Goal: Find specific page/section: Find specific page/section

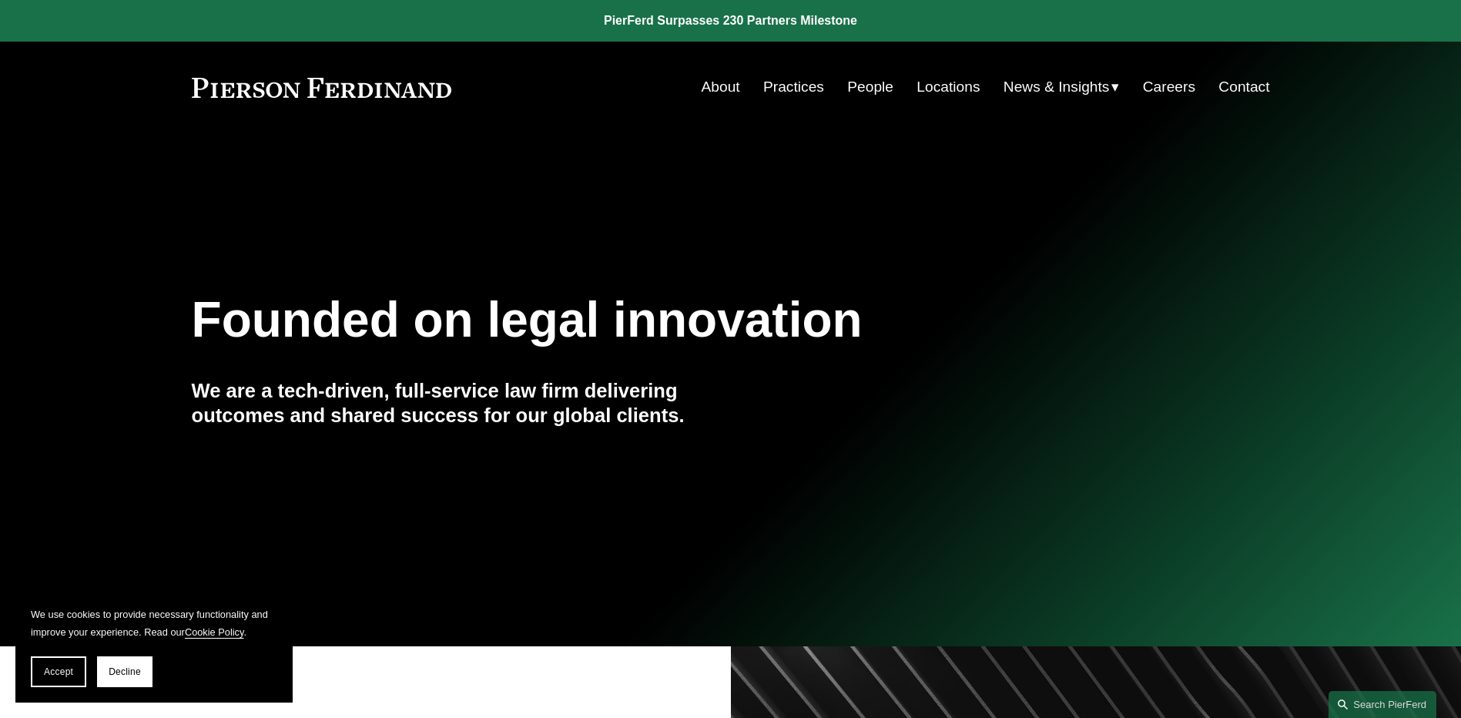
click at [725, 81] on link "About" at bounding box center [721, 86] width 39 height 29
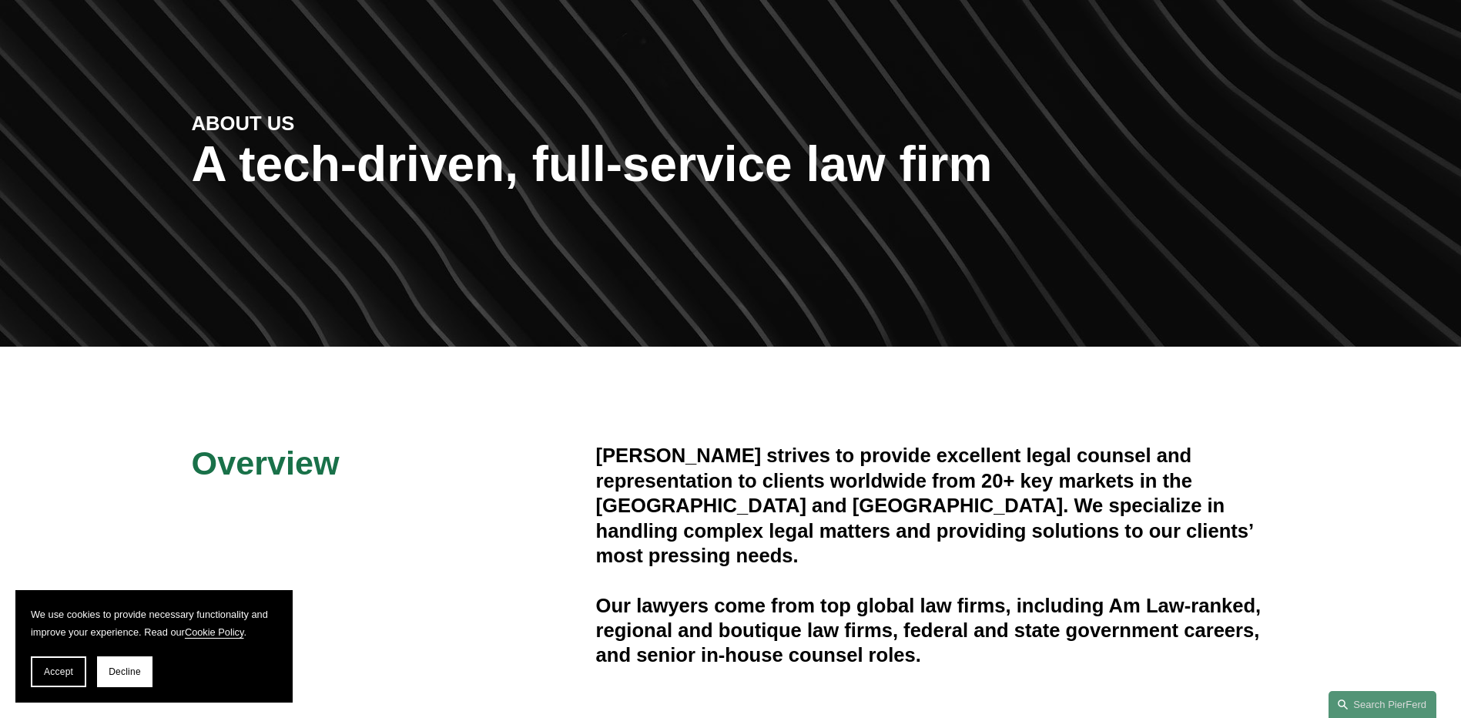
scroll to position [385, 0]
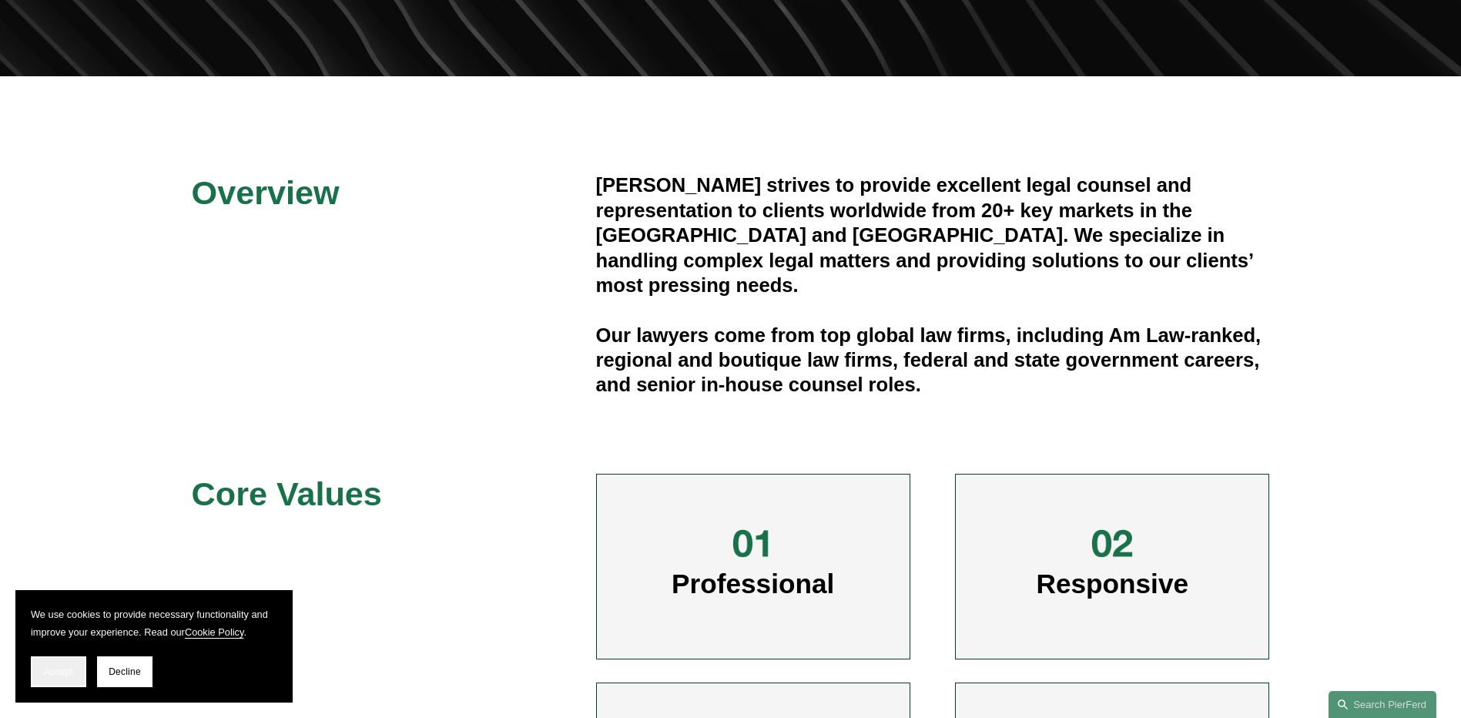
click at [41, 676] on button "Accept" at bounding box center [58, 671] width 55 height 31
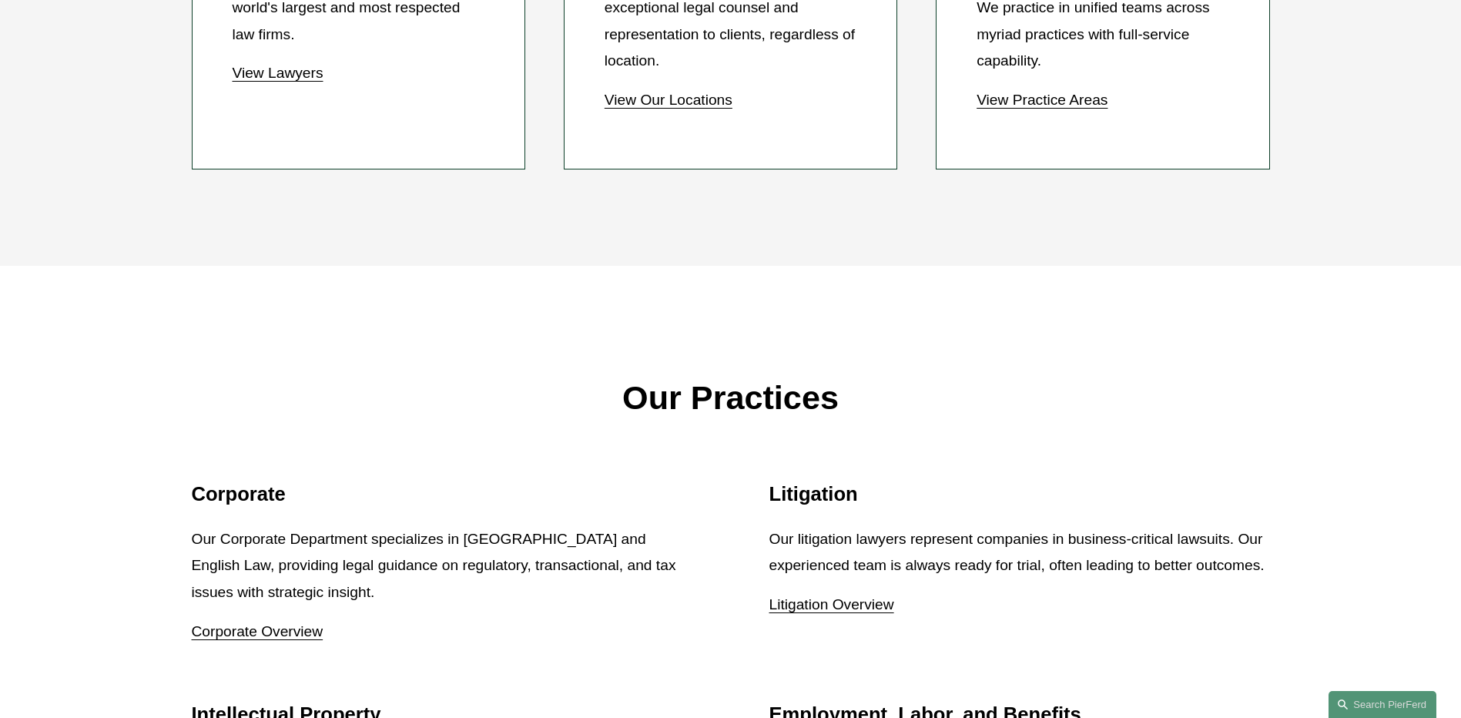
scroll to position [2003, 0]
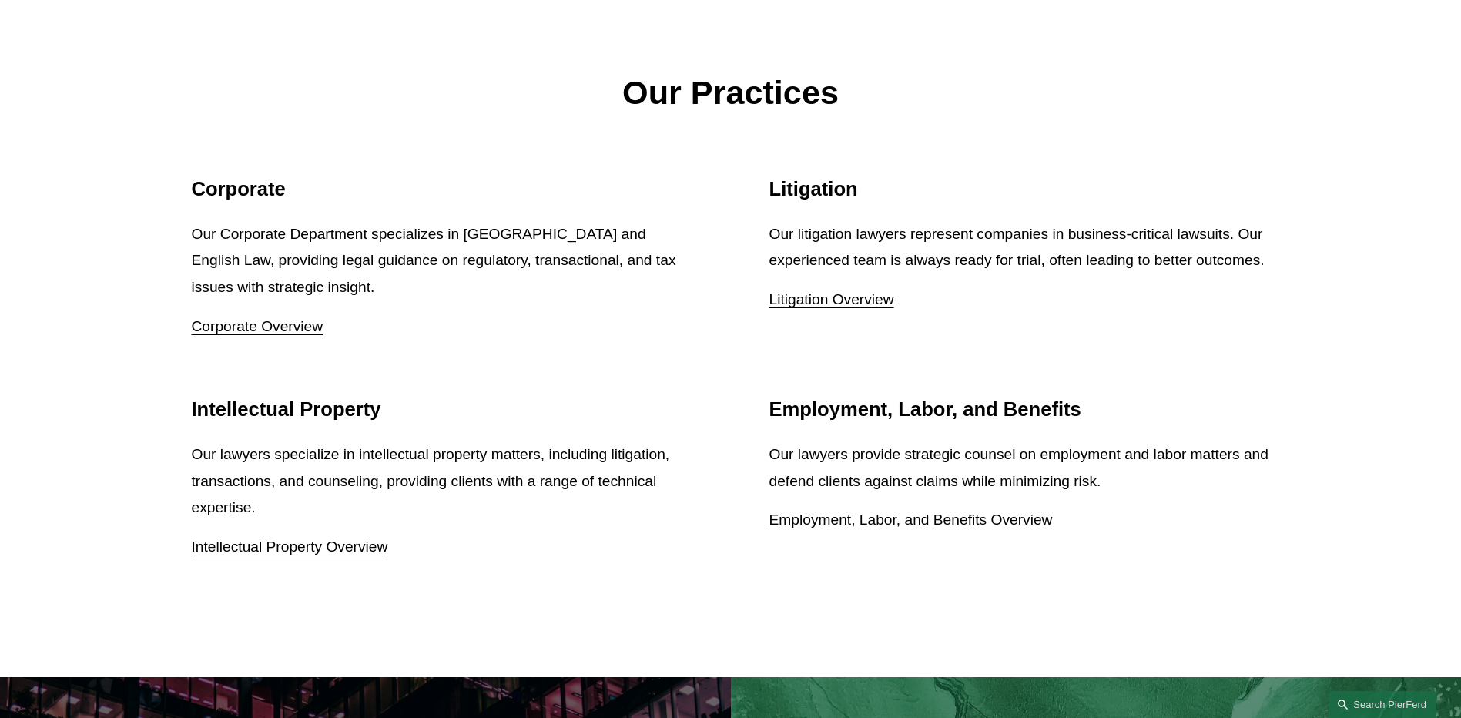
click at [803, 192] on h2 "Litigation" at bounding box center [1020, 189] width 501 height 24
click at [789, 300] on link "Litigation Overview" at bounding box center [832, 299] width 125 height 16
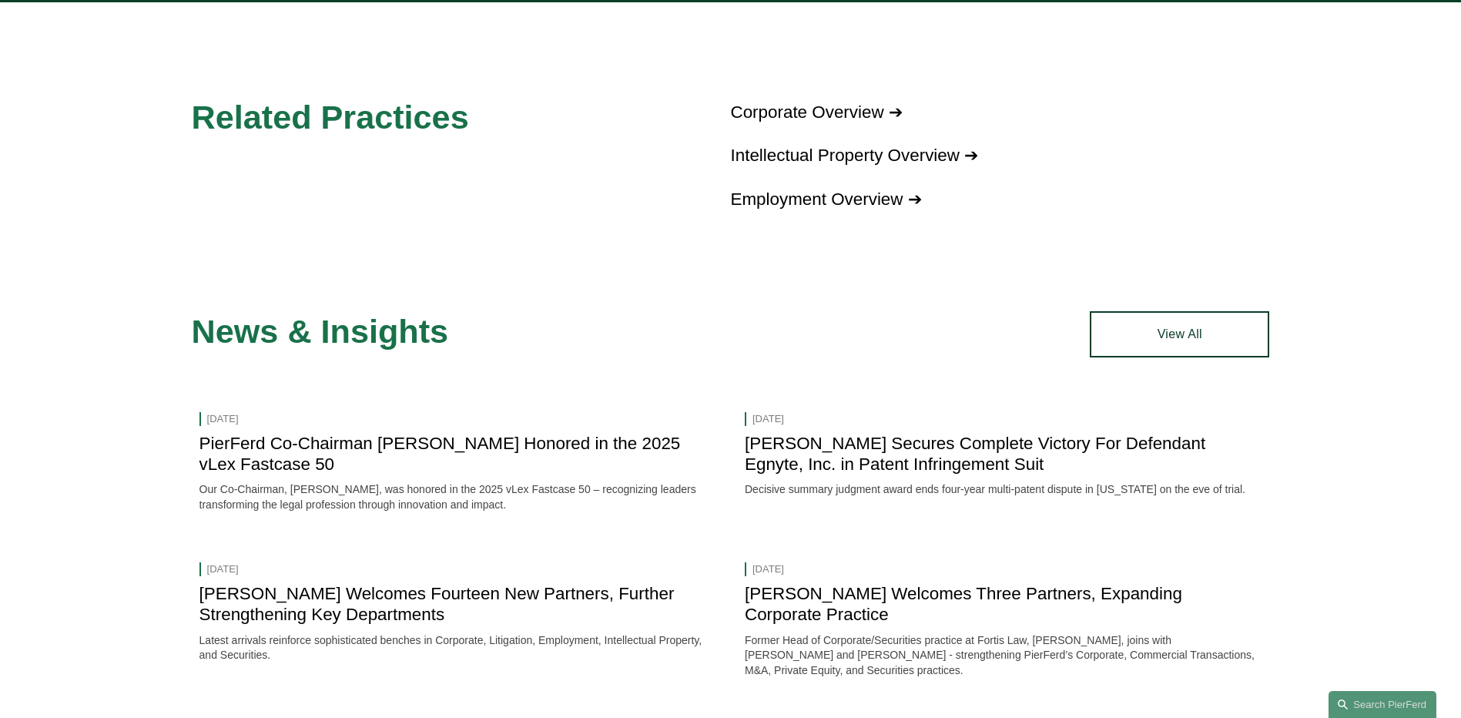
scroll to position [2303, 0]
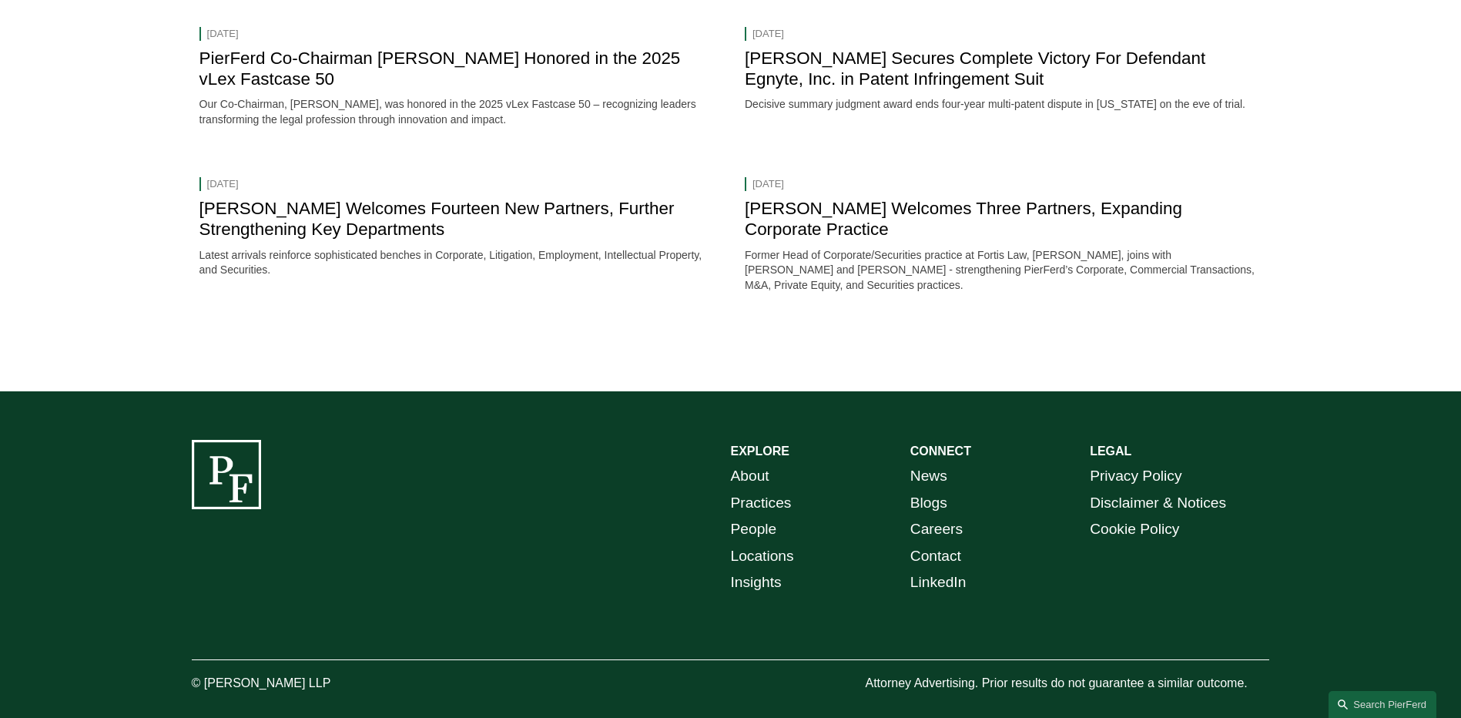
click at [756, 516] on link "People" at bounding box center [754, 529] width 46 height 27
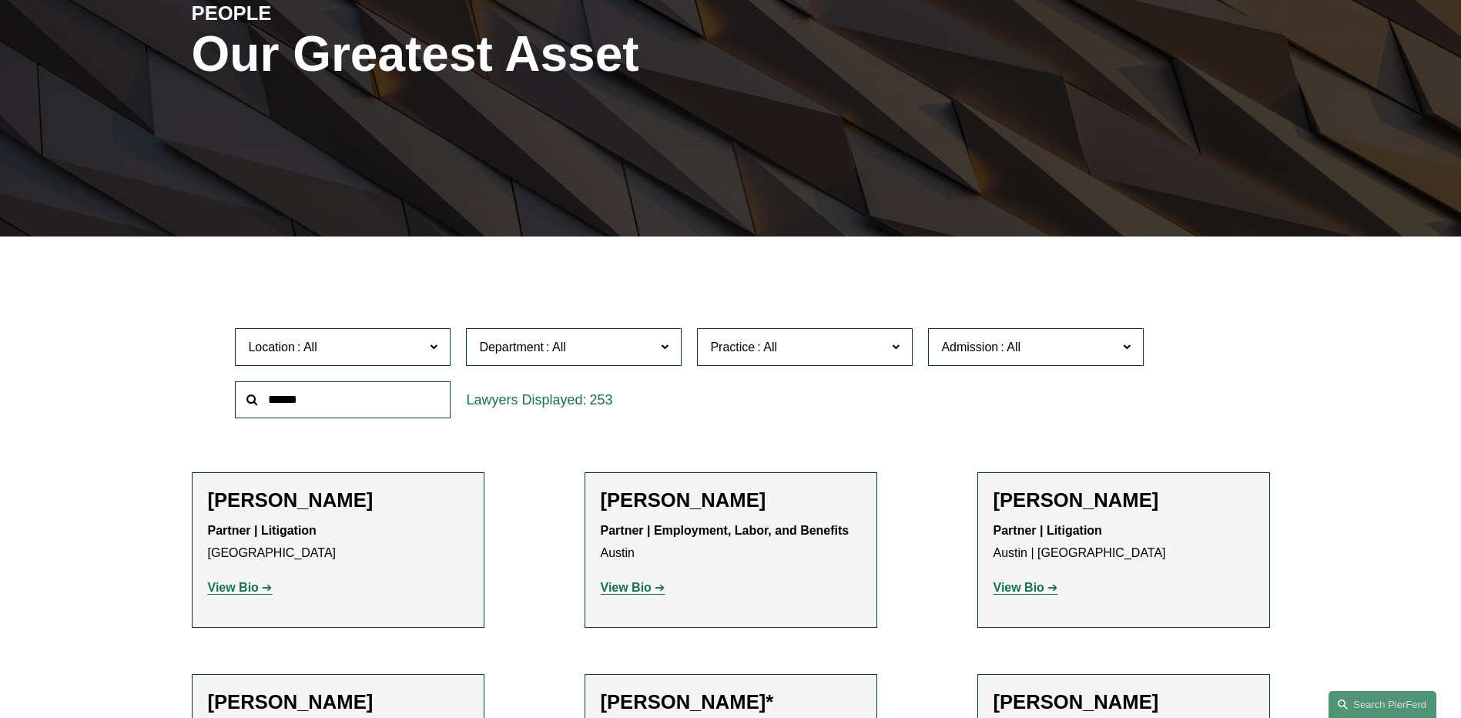
scroll to position [231, 0]
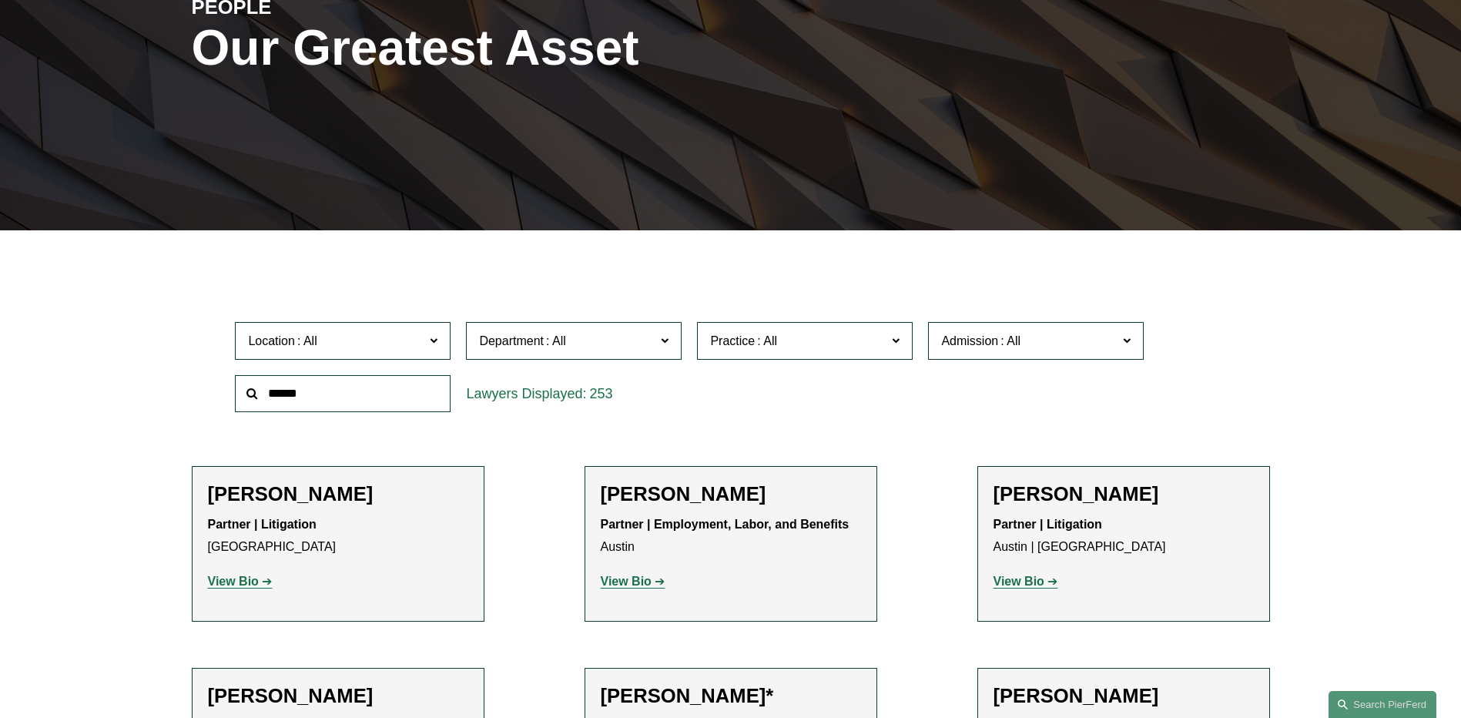
click at [306, 403] on input "text" at bounding box center [343, 394] width 216 height 38
type input "*******"
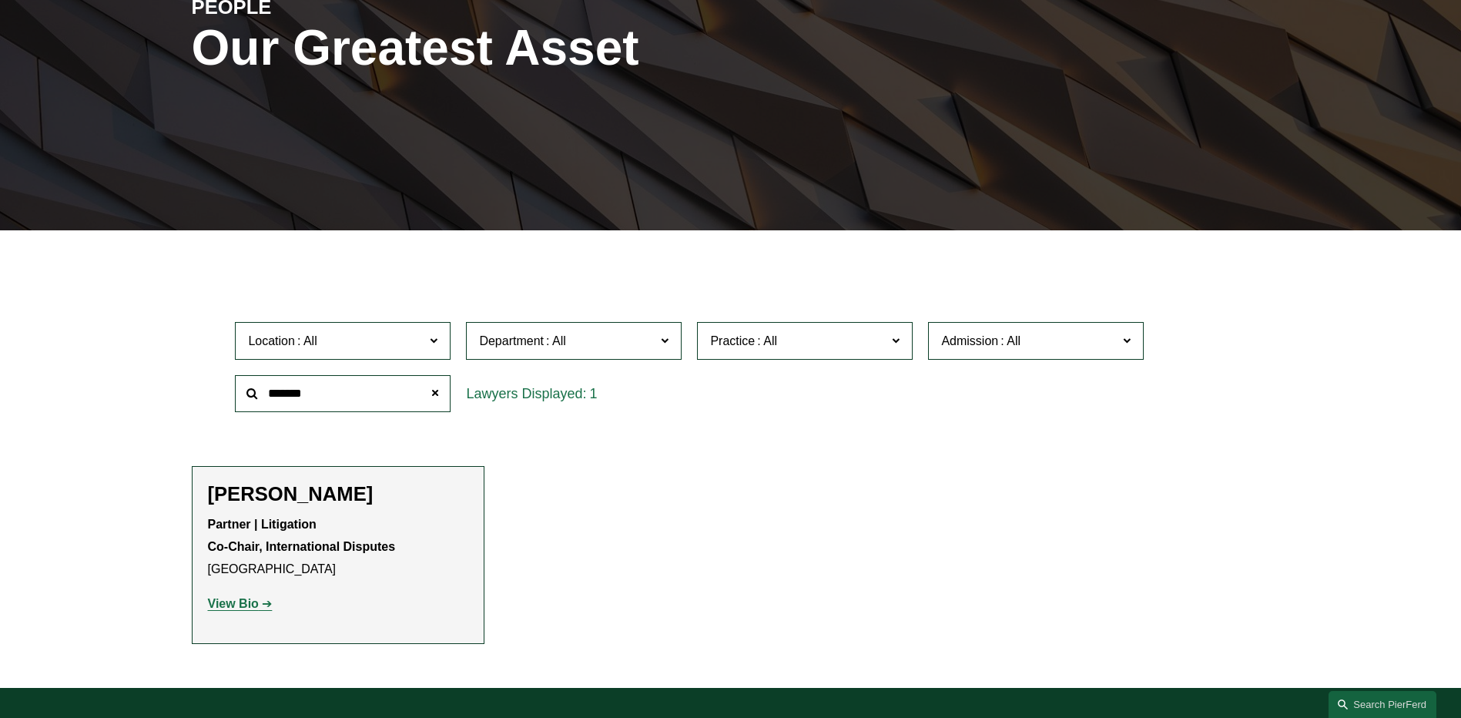
click at [293, 501] on h2 "[PERSON_NAME]" at bounding box center [338, 494] width 260 height 24
click at [216, 609] on strong "View Bio" at bounding box center [233, 603] width 51 height 13
